Goal: Task Accomplishment & Management: Complete application form

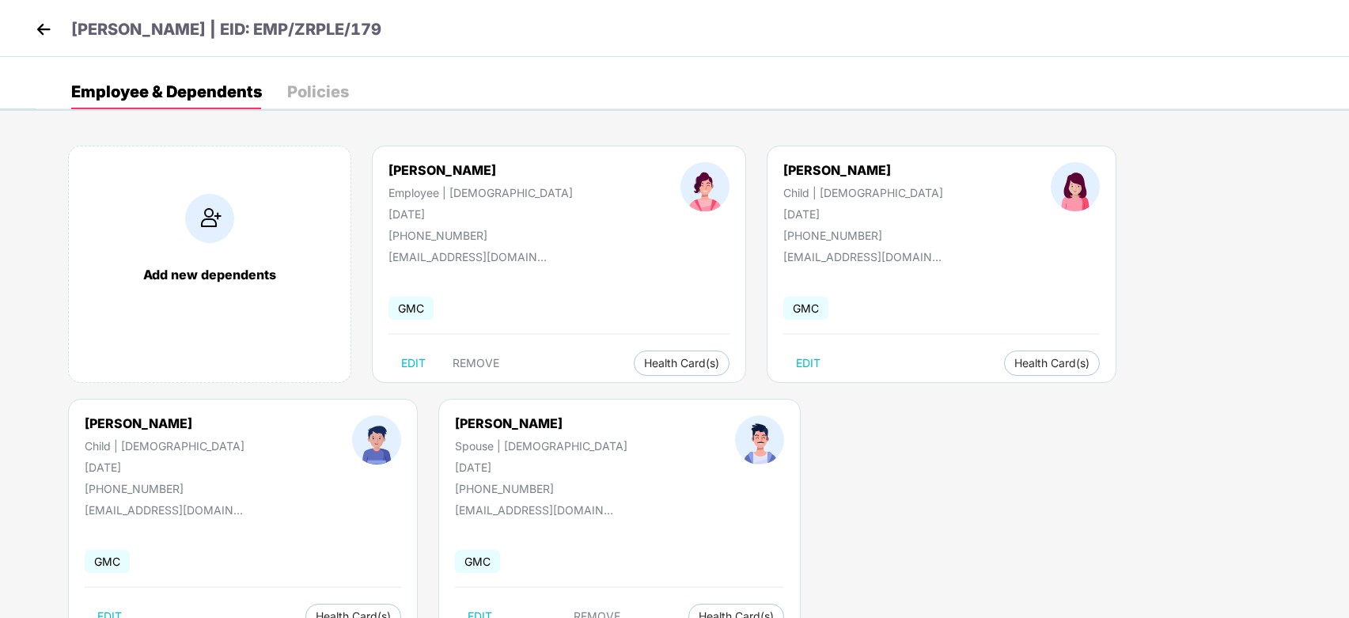
scroll to position [51, 0]
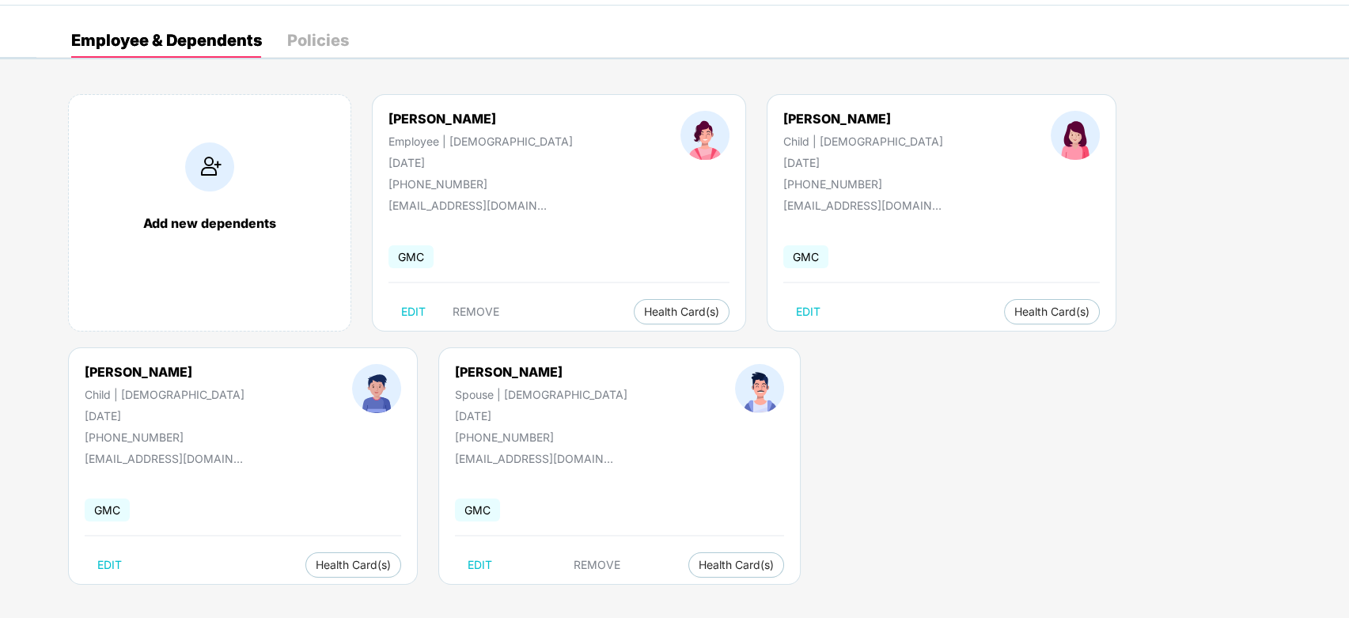
click at [236, 162] on div "Add new dependents" at bounding box center [209, 212] width 283 height 237
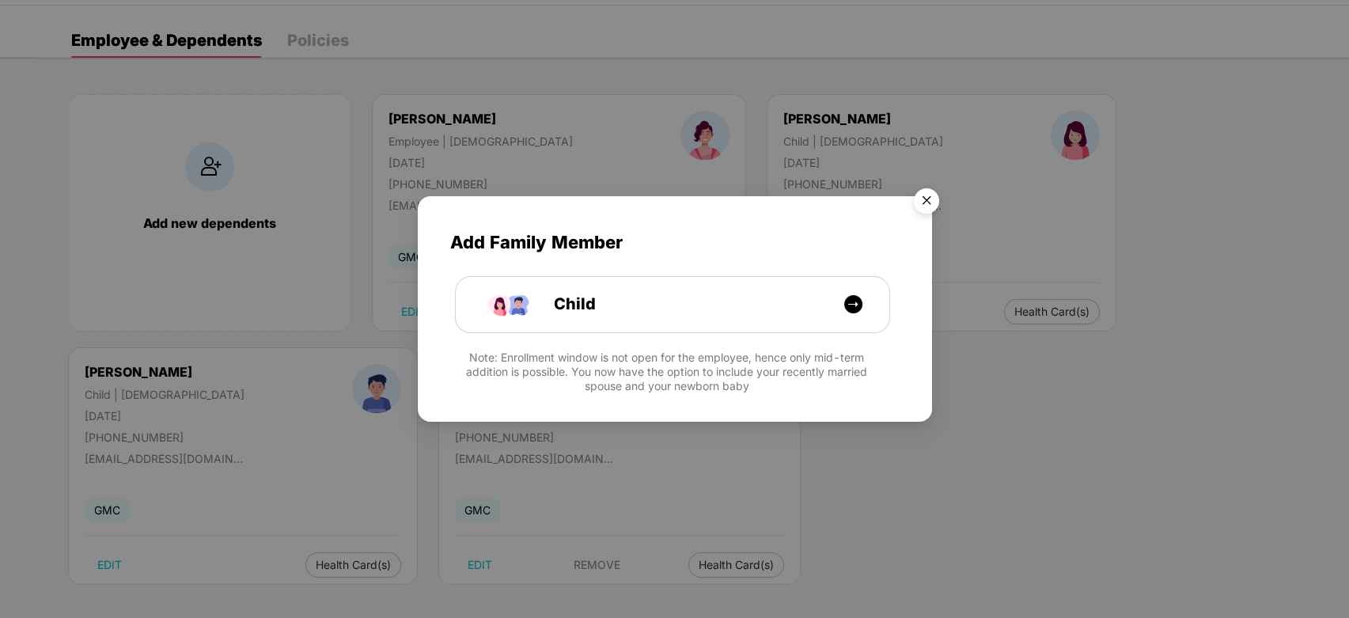
click at [918, 203] on img "Close" at bounding box center [927, 203] width 44 height 44
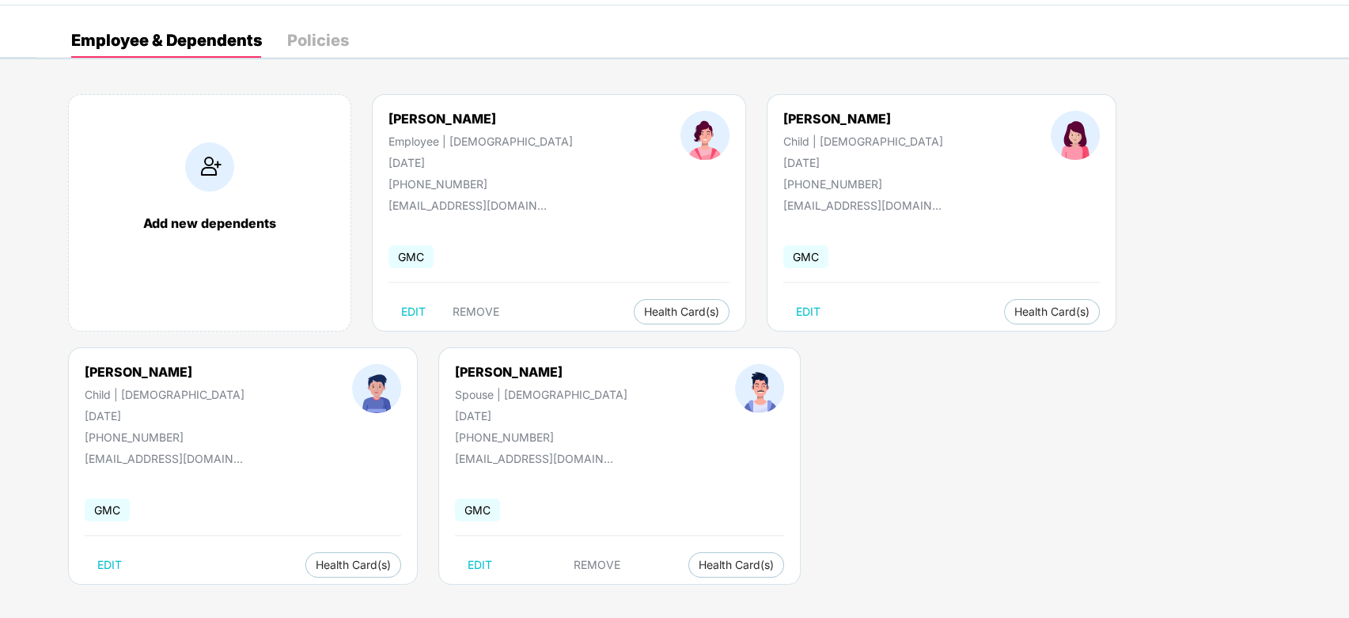
click at [202, 160] on img at bounding box center [209, 166] width 49 height 49
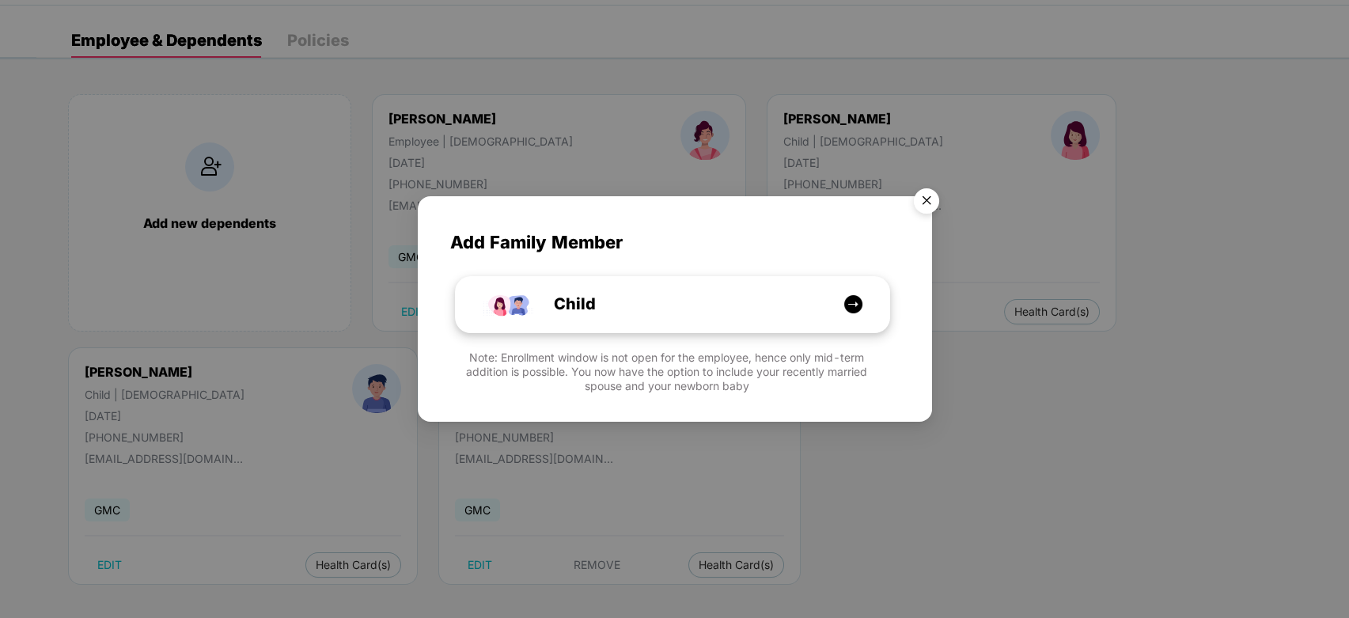
click at [853, 305] on img at bounding box center [854, 304] width 20 height 20
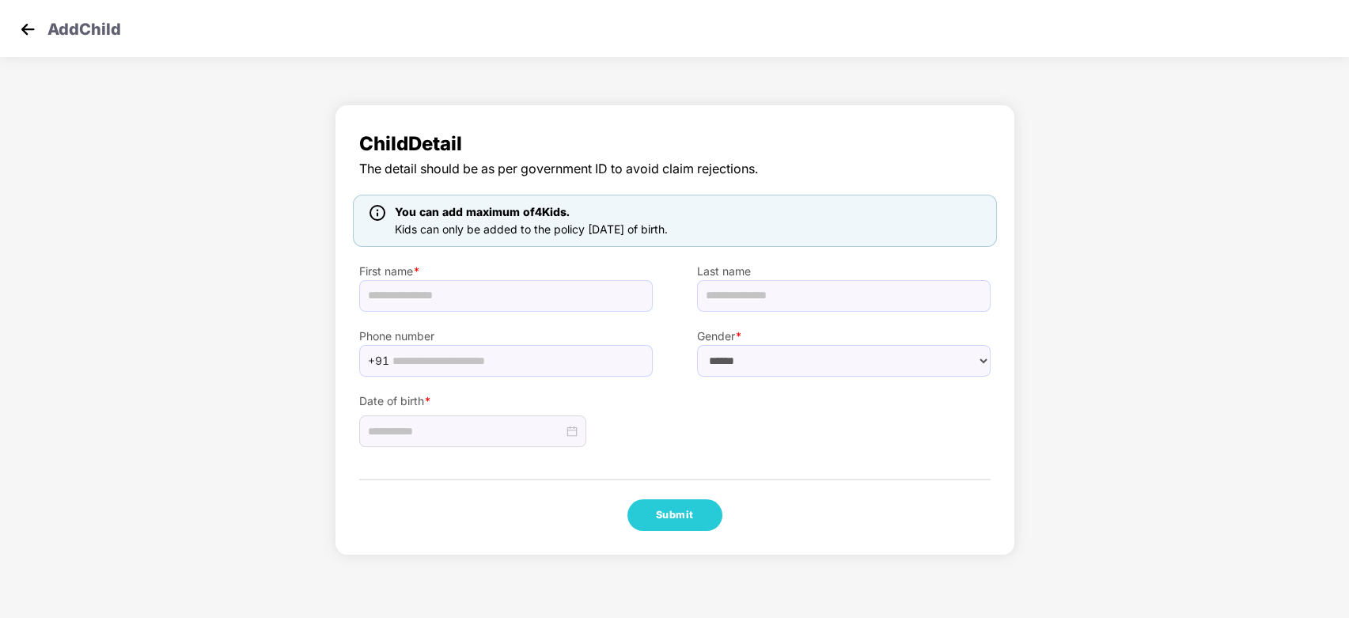
scroll to position [0, 0]
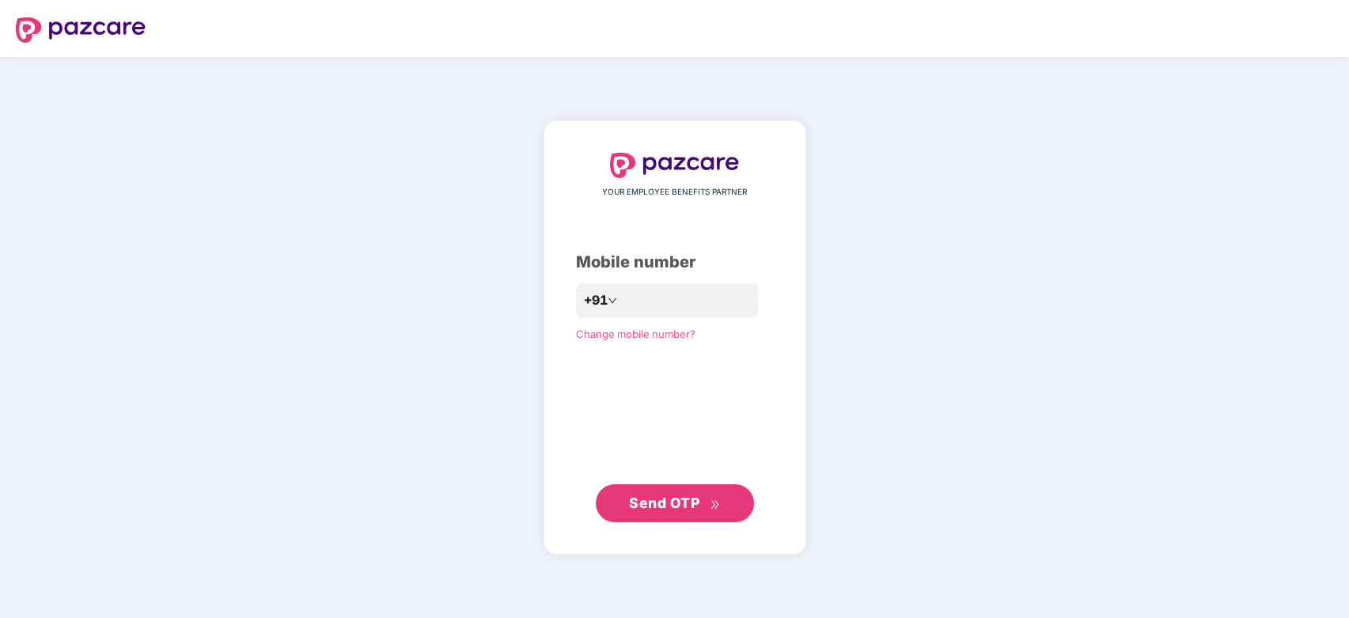
click at [978, 317] on div "YOUR EMPLOYEE BENEFITS PARTNER Mobile number +91 Change mobile number? Send OTP" at bounding box center [674, 337] width 1349 height 561
drag, startPoint x: 977, startPoint y: 317, endPoint x: 941, endPoint y: 227, distance: 96.6
click at [941, 227] on div "YOUR EMPLOYEE BENEFITS PARTNER Mobile number +91 Change mobile number? Send OTP" at bounding box center [674, 337] width 1349 height 561
drag, startPoint x: 941, startPoint y: 227, endPoint x: 863, endPoint y: 93, distance: 154.6
click at [863, 93] on div "YOUR EMPLOYEE BENEFITS PARTNER Mobile number +91 Change mobile number? Send OTP" at bounding box center [674, 337] width 1349 height 561
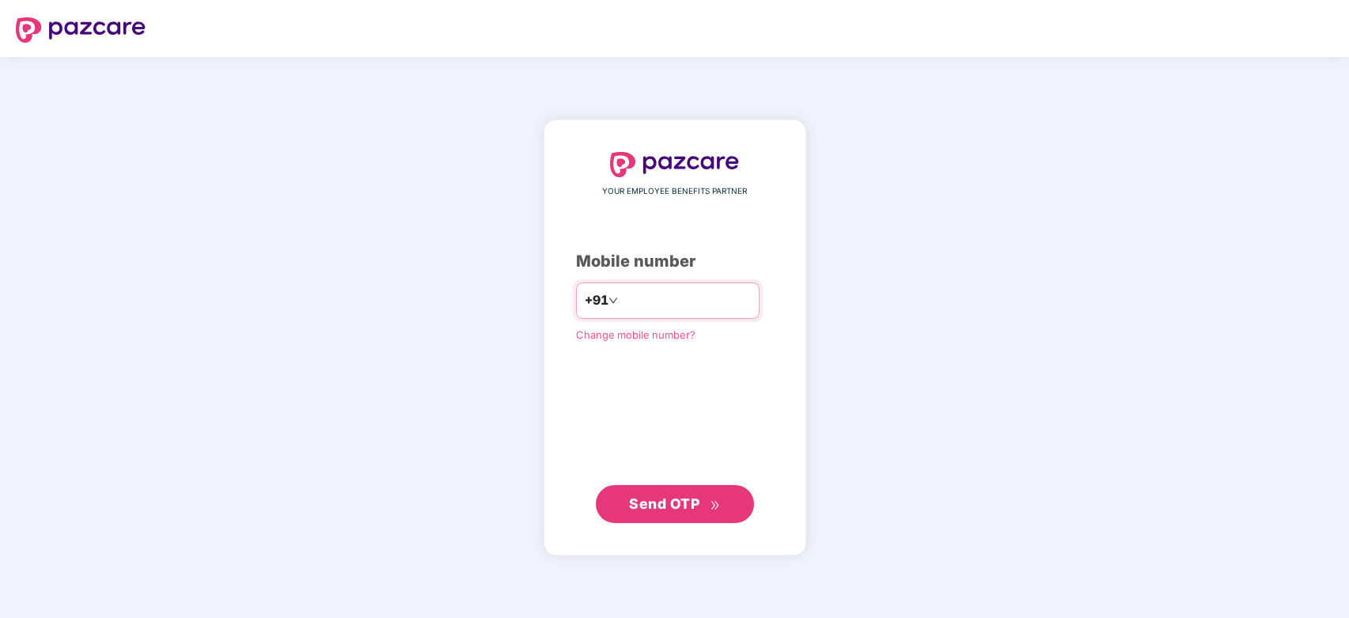
click at [664, 309] on input "number" at bounding box center [686, 300] width 130 height 25
drag, startPoint x: 664, startPoint y: 309, endPoint x: 652, endPoint y: 286, distance: 25.8
click at [652, 286] on div "+91" at bounding box center [668, 301] width 184 height 36
click at [641, 301] on input "number" at bounding box center [686, 300] width 130 height 25
